Goal: Navigation & Orientation: Find specific page/section

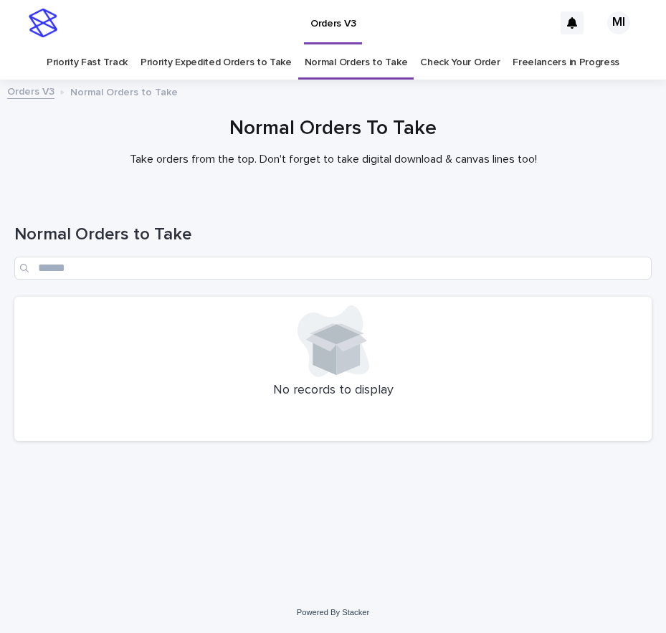
click at [251, 68] on link "Priority Expedited Orders to Take" at bounding box center [215, 63] width 151 height 34
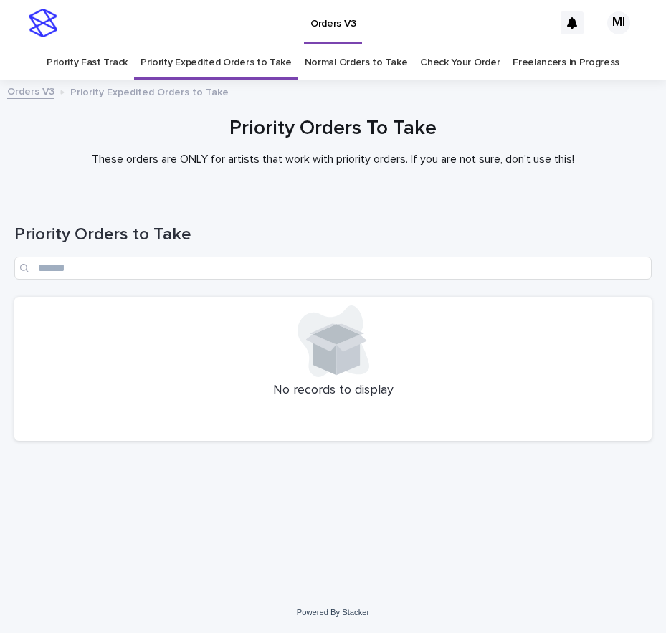
click at [115, 62] on link "Priority Fast Track" at bounding box center [87, 63] width 81 height 34
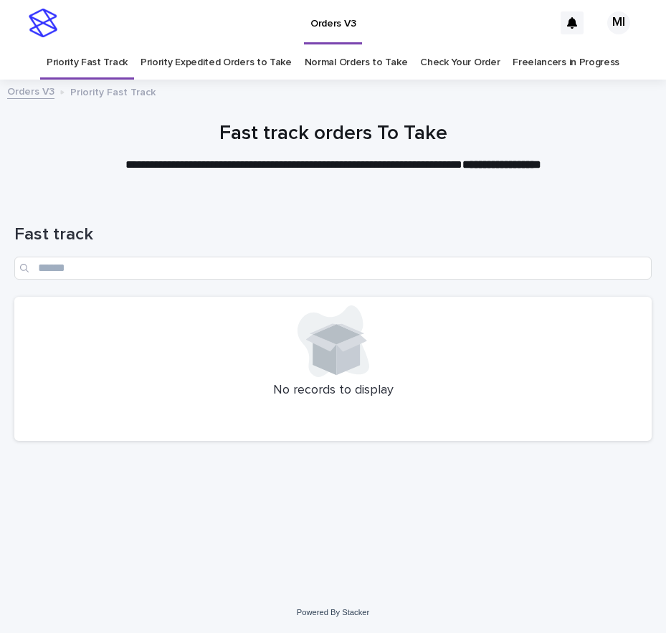
click at [463, 67] on link "Check Your Order" at bounding box center [460, 63] width 80 height 34
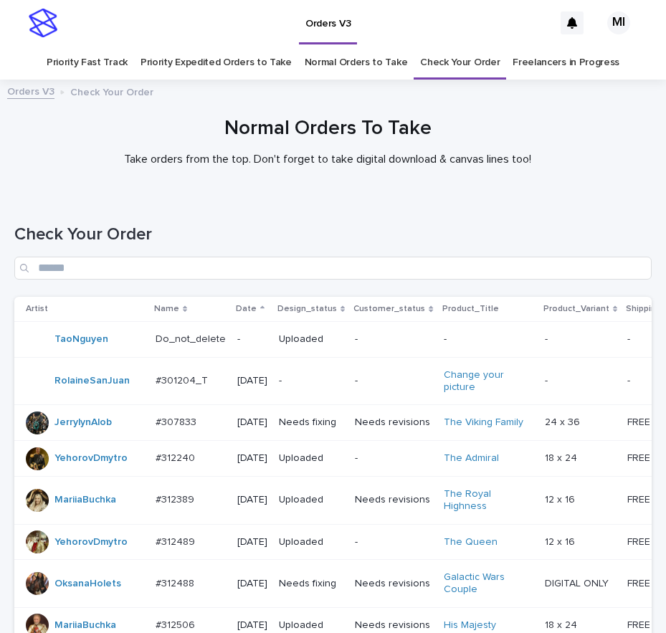
click at [216, 64] on link "Priority Expedited Orders to Take" at bounding box center [215, 63] width 151 height 34
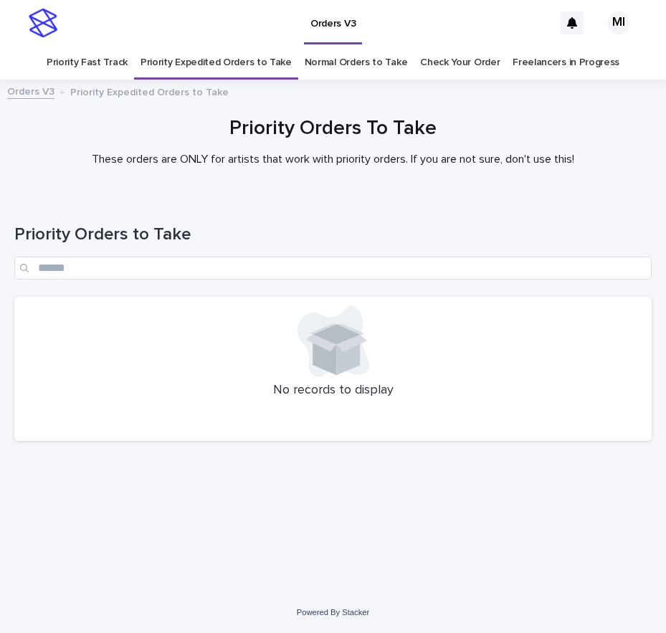
click at [338, 70] on link "Normal Orders to Take" at bounding box center [356, 63] width 103 height 34
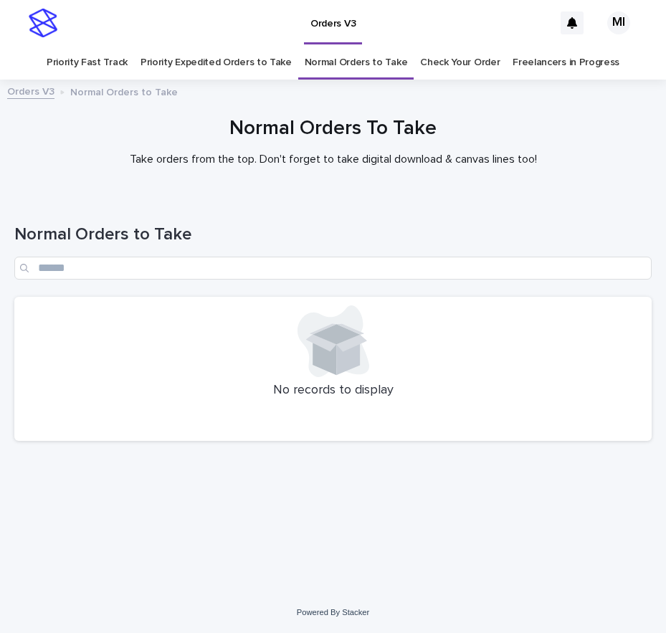
click at [100, 57] on link "Priority Fast Track" at bounding box center [87, 63] width 81 height 34
